Goal: Register for event/course

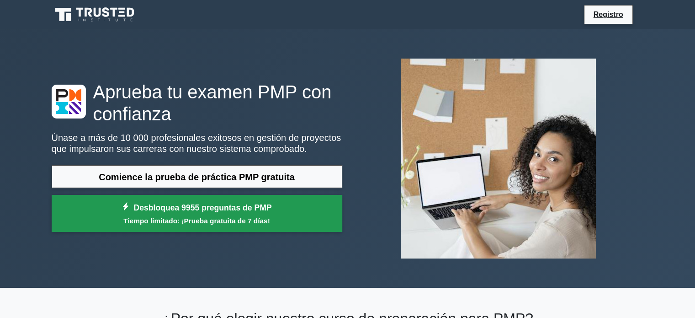
click at [218, 208] on font "Desbloquea 9955 preguntas de PMP" at bounding box center [202, 207] width 138 height 9
